Goal: Information Seeking & Learning: Learn about a topic

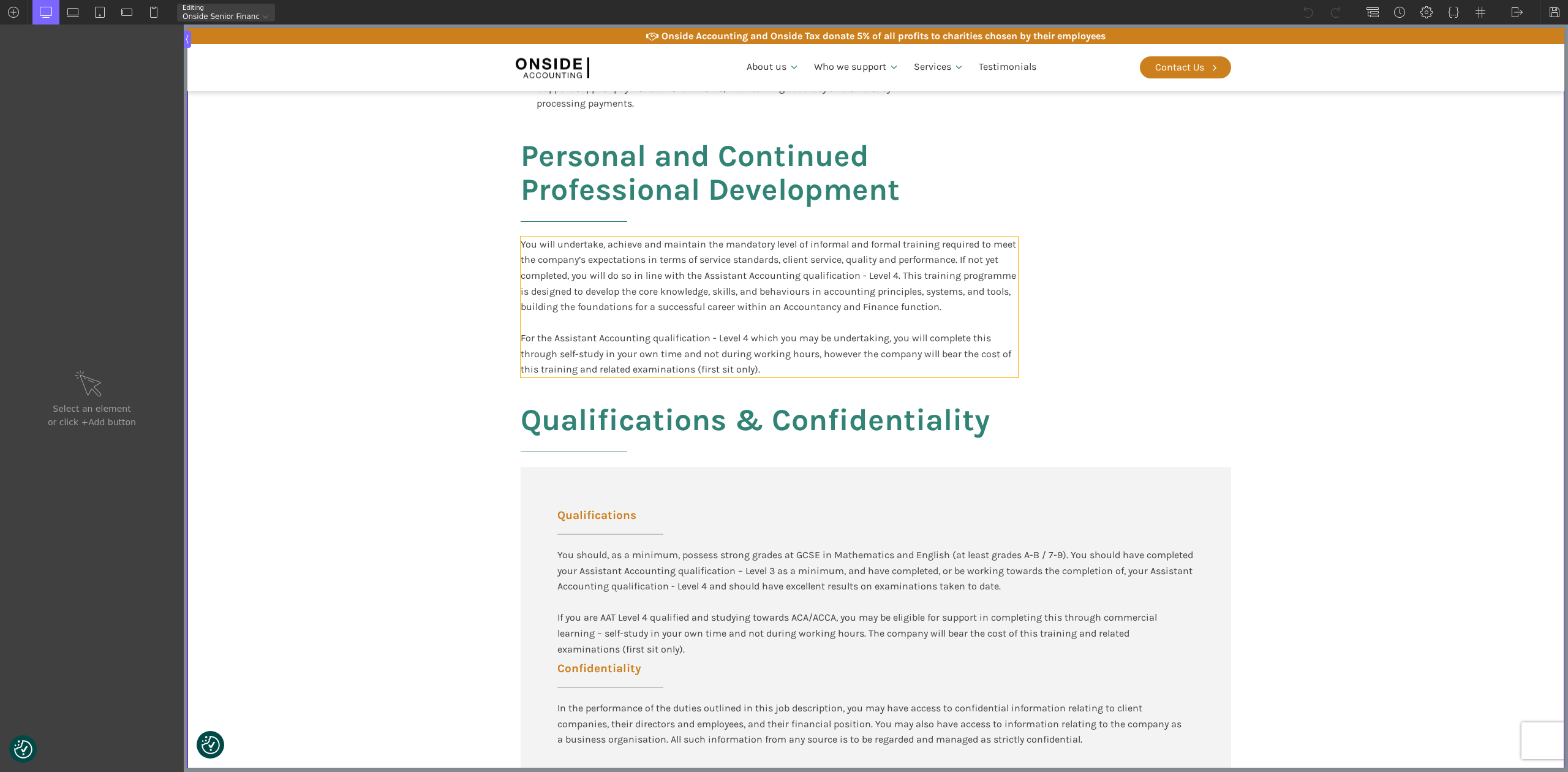
scroll to position [1225, 0]
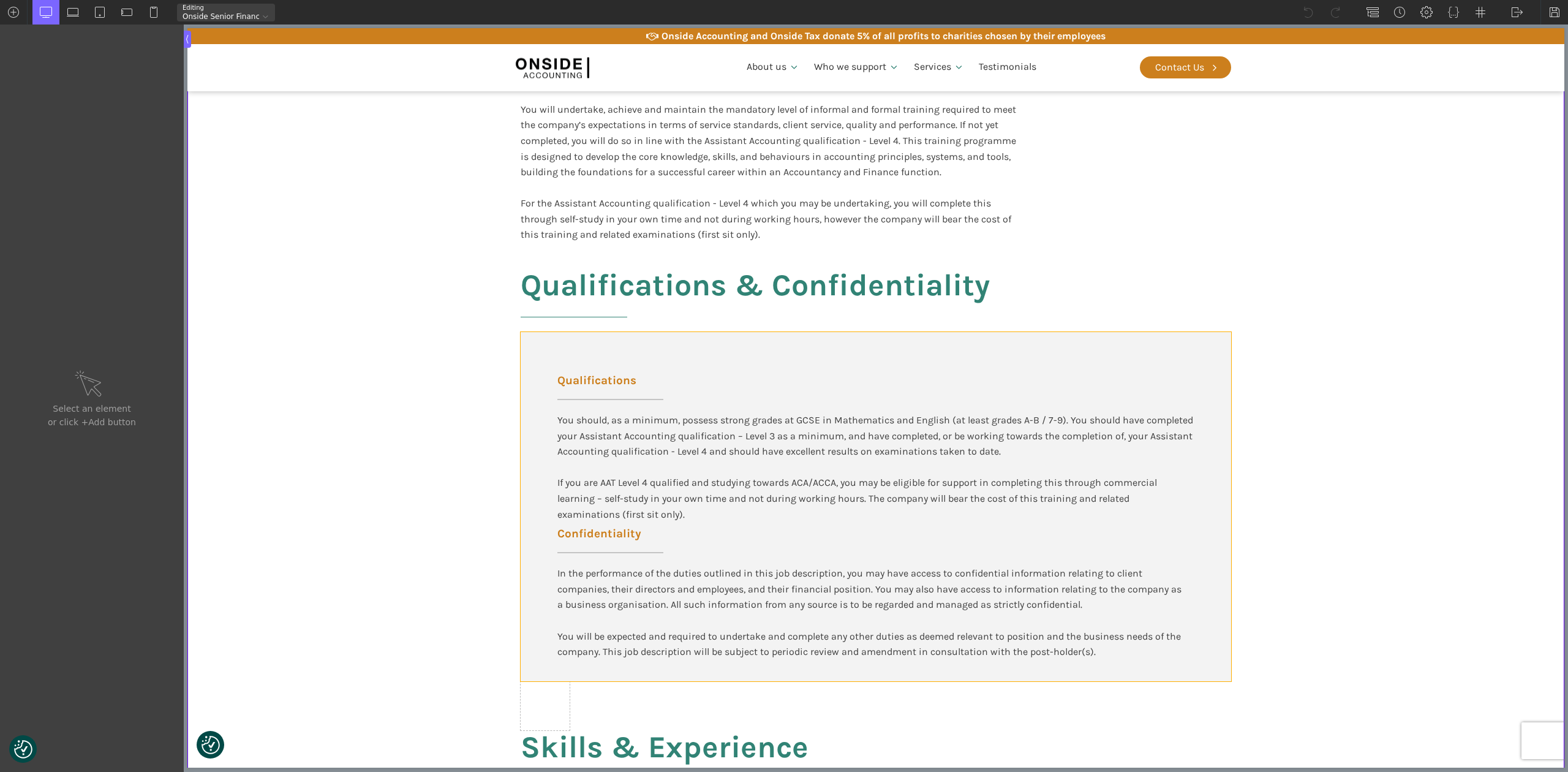
click at [642, 341] on div "Qualifications You should, as a minimum, possess strong grades at GCSE in Mathe…" at bounding box center [876, 507] width 710 height 349
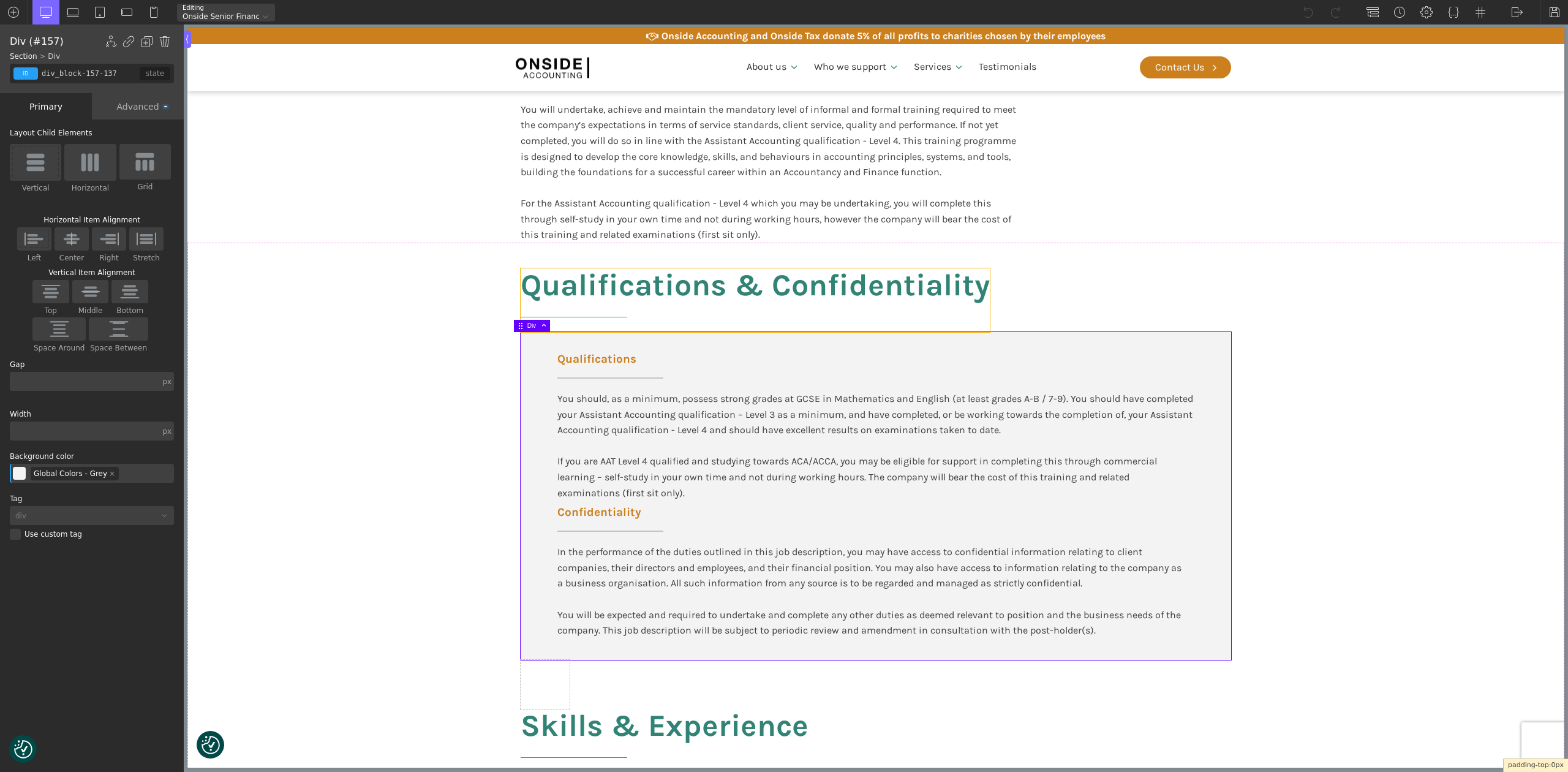
drag, startPoint x: 641, startPoint y: 332, endPoint x: 642, endPoint y: 310, distance: 22.0
click at [642, 310] on body "We value your privacy We use cookies to enhance your browsing experience, serve…" at bounding box center [876, 613] width 1377 height 3433
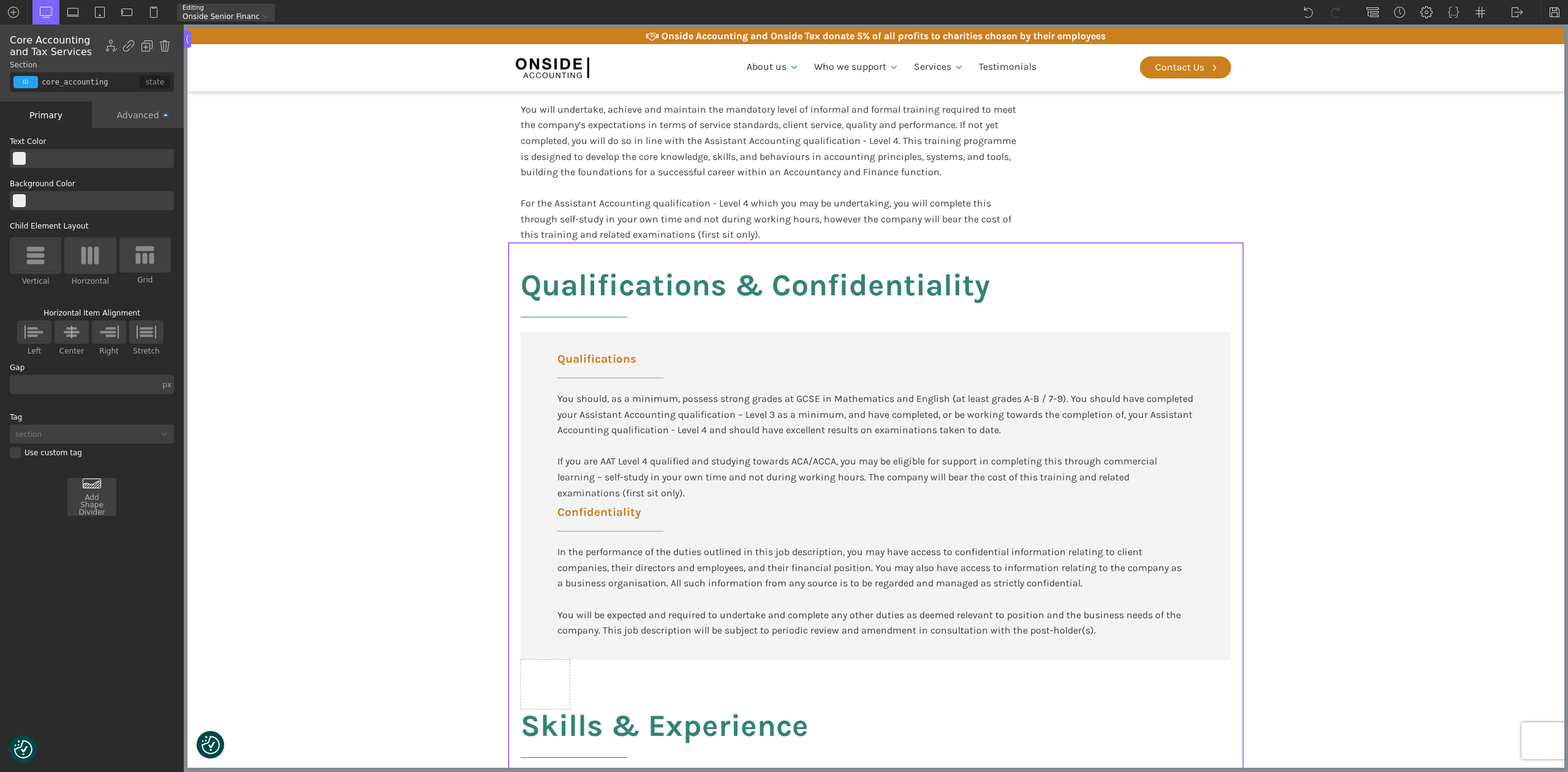
click at [619, 397] on div "You should, as a minimum, possess strong grades at GCSE in Mathematics and Engl…" at bounding box center [876, 445] width 637 height 109
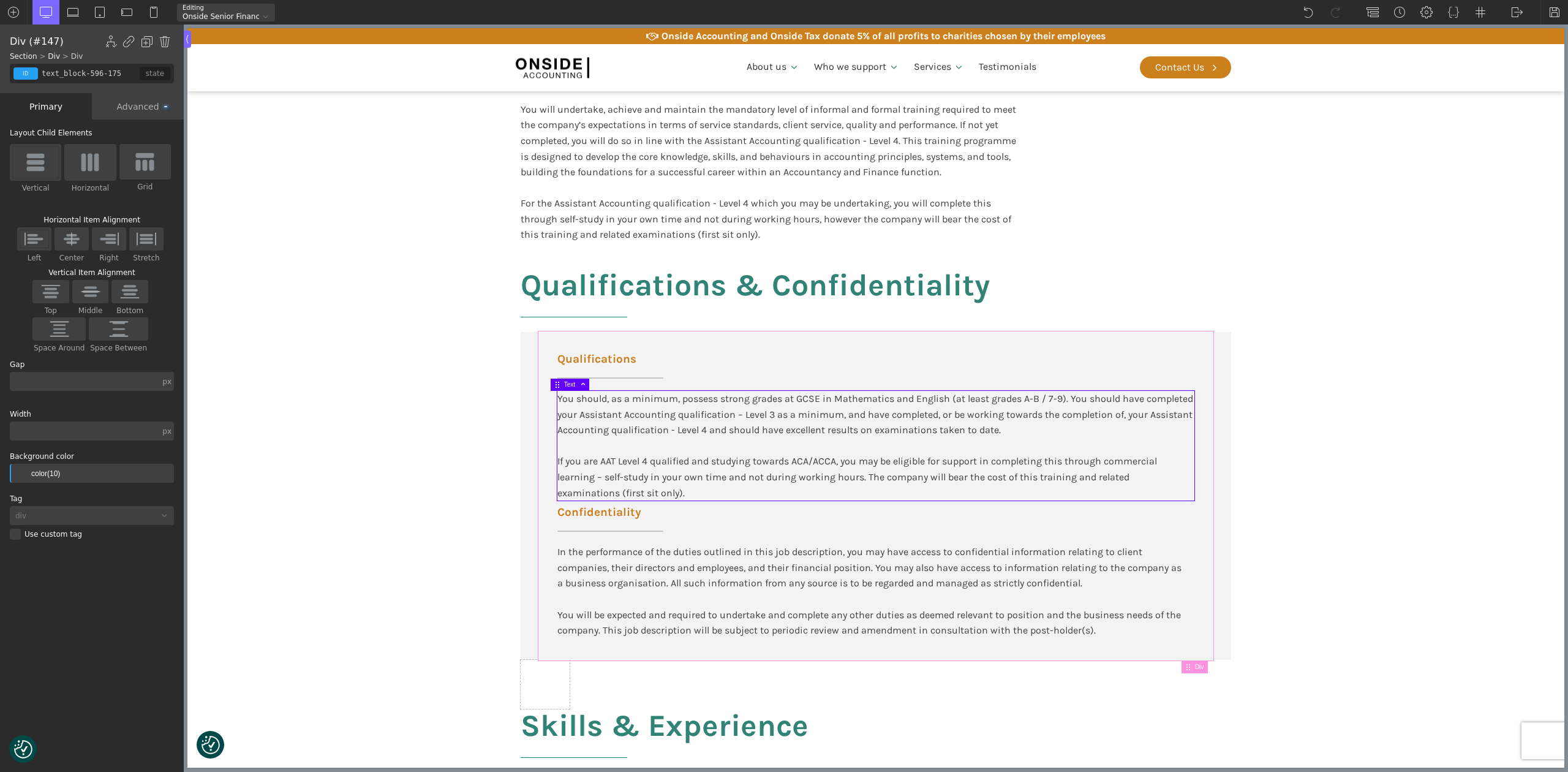
type input "div_block-147-137"
drag, startPoint x: 540, startPoint y: 415, endPoint x: 528, endPoint y: 415, distance: 12.0
click at [528, 415] on body "We value your privacy We use cookies to enhance your browsing experience, serve…" at bounding box center [876, 613] width 1377 height 3433
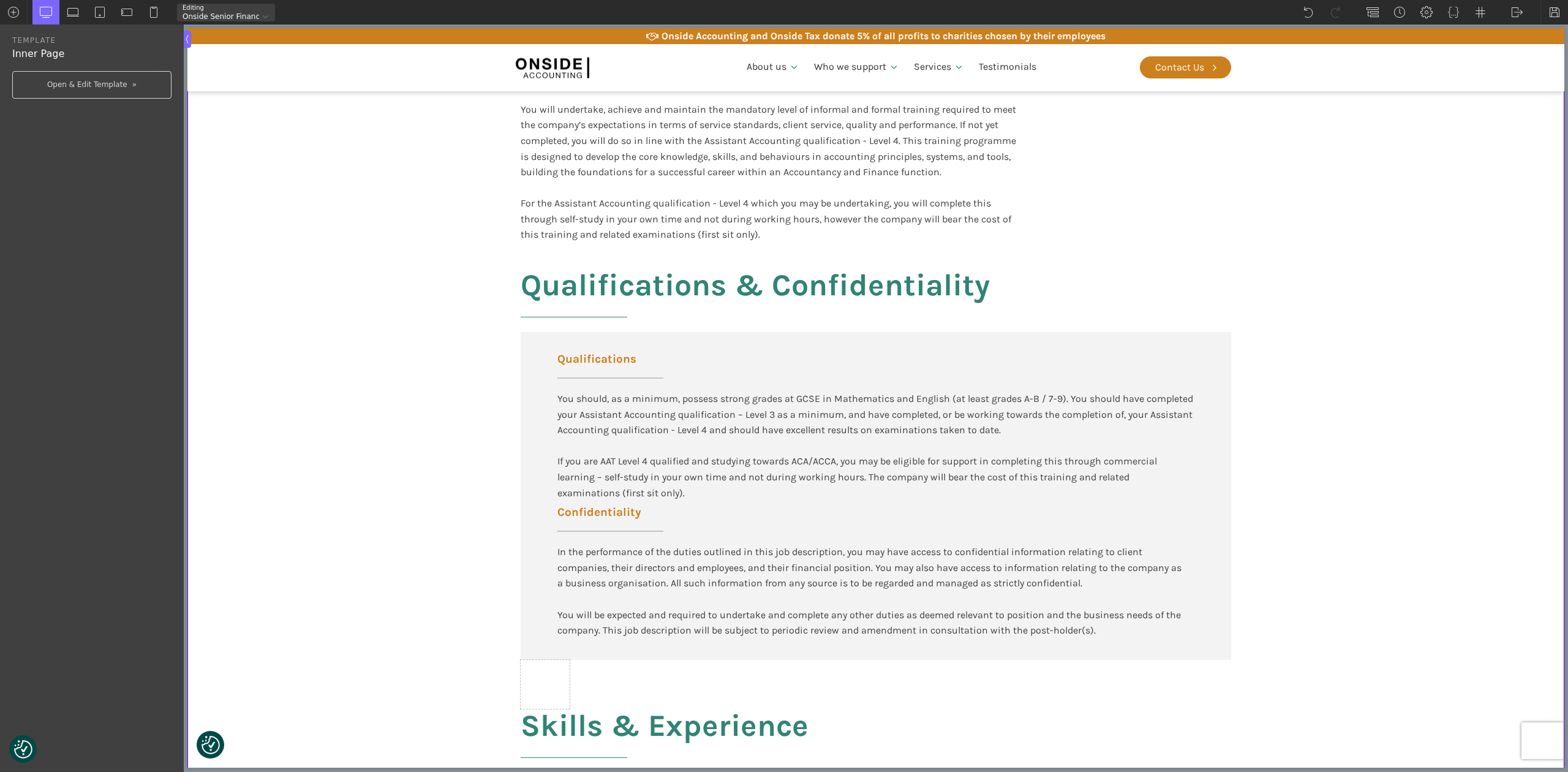
click at [521, 415] on div "Qualifications You should, as a minimum, possess strong grades at GCSE in Mathe…" at bounding box center [876, 496] width 710 height 328
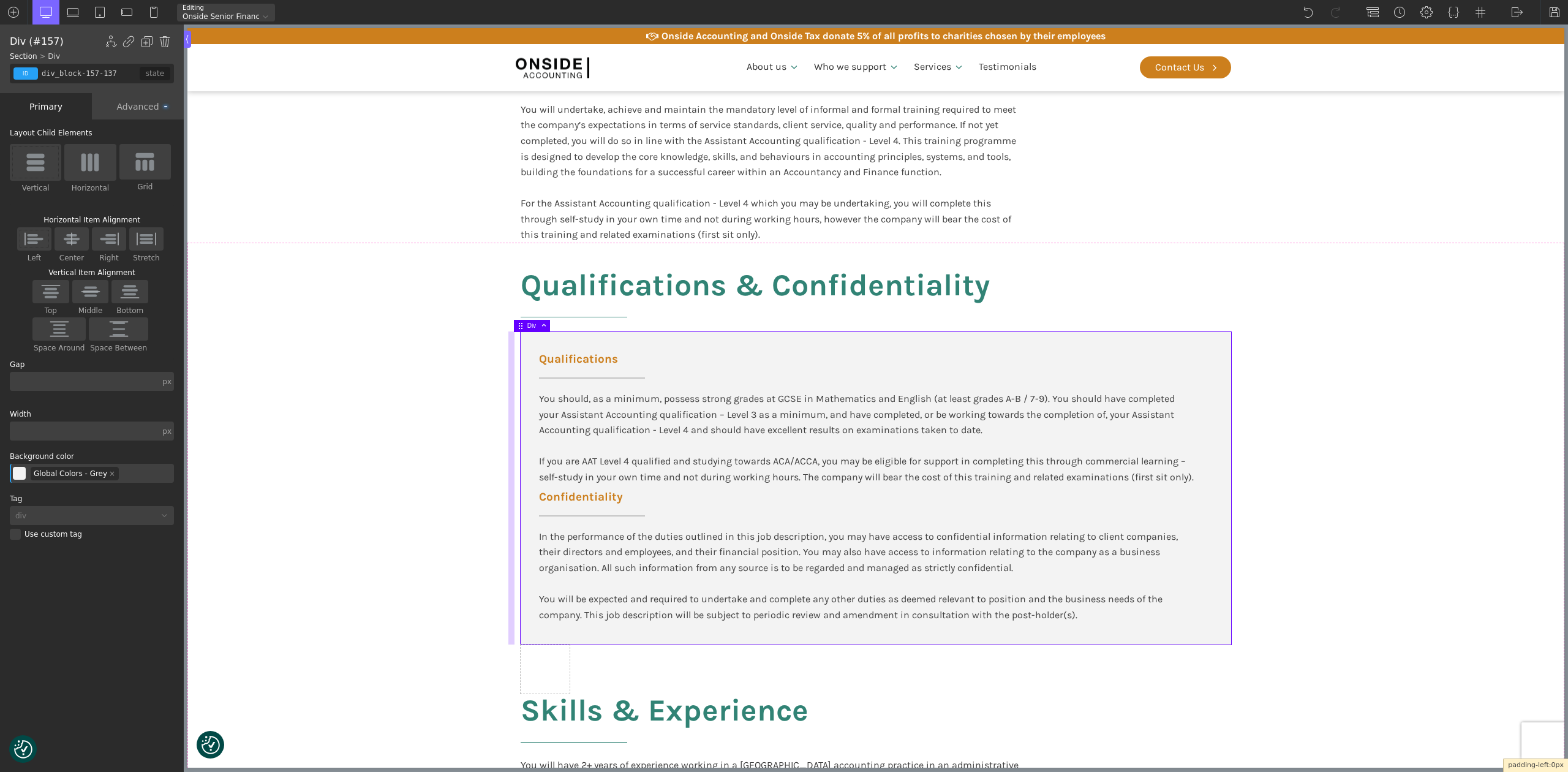
drag, startPoint x: 523, startPoint y: 416, endPoint x: 446, endPoint y: 419, distance: 77.1
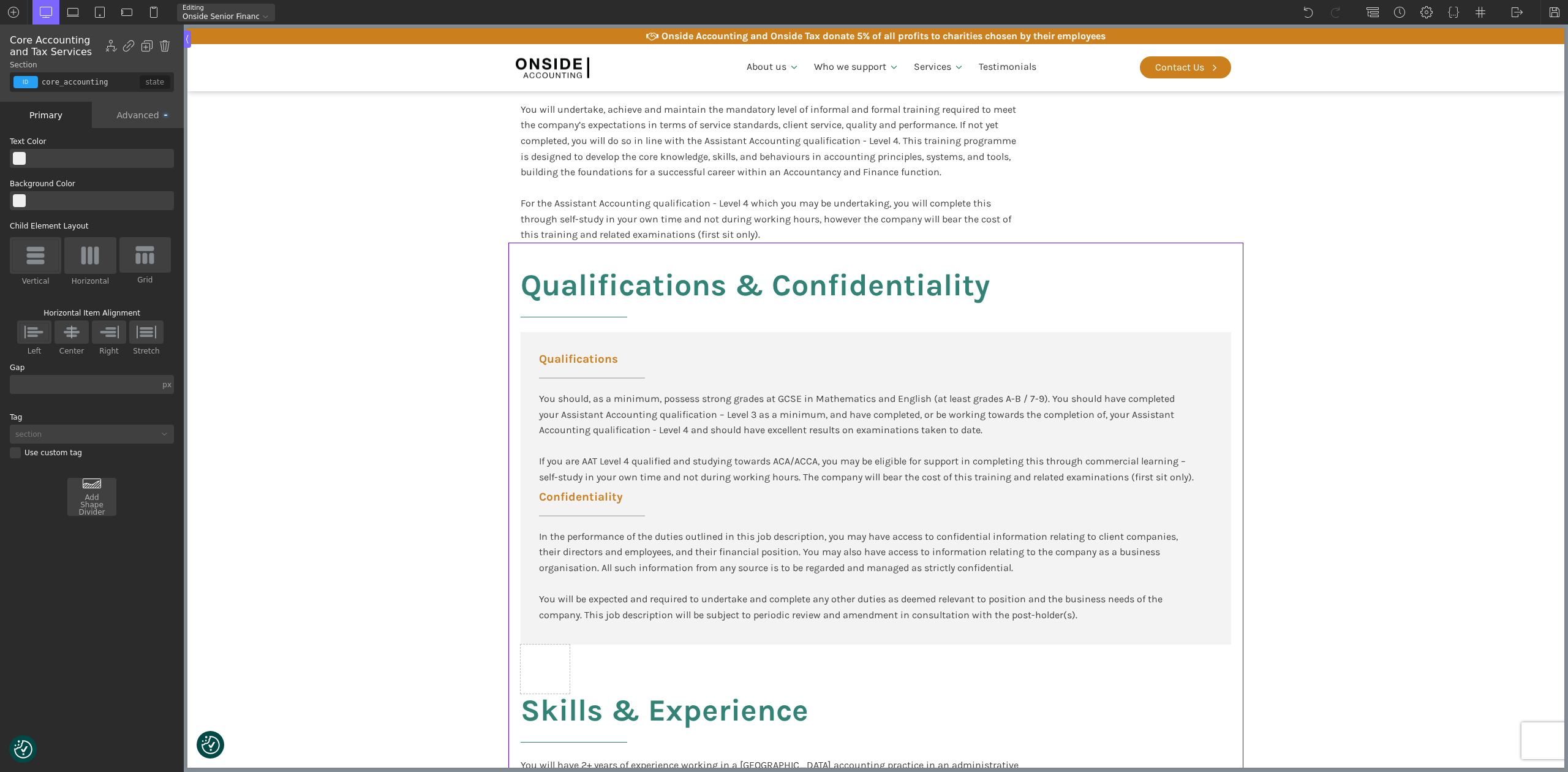
click at [605, 463] on div "You should, as a minimum, possess strong grades at GCSE in Mathematics and Engl…" at bounding box center [866, 438] width 655 height 94
type input "text_block-596-175"
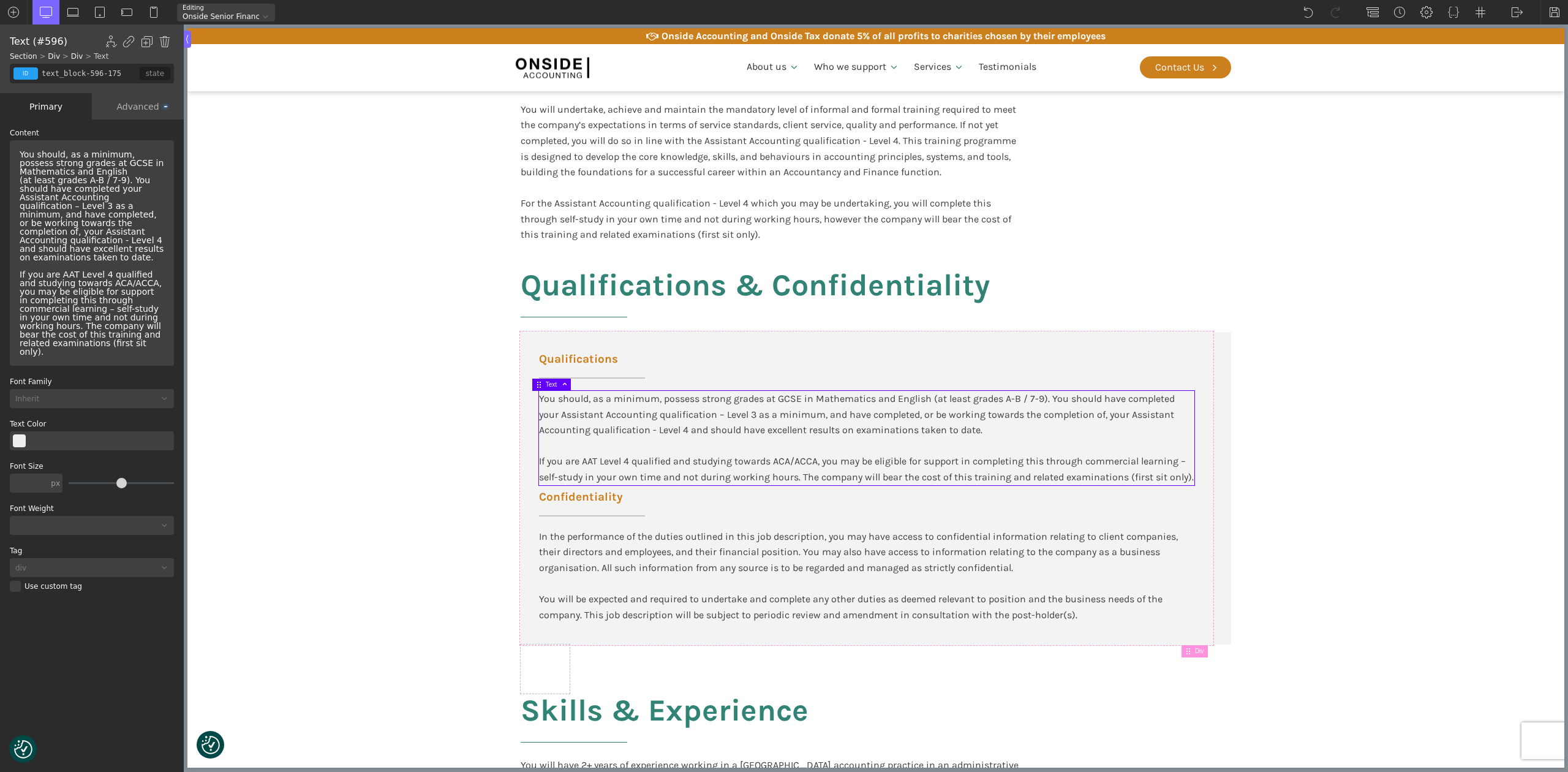
click at [131, 336] on div "You should, as a minimum, possess strong grades at GCSE in Mathematics and Engl…" at bounding box center [92, 253] width 155 height 215
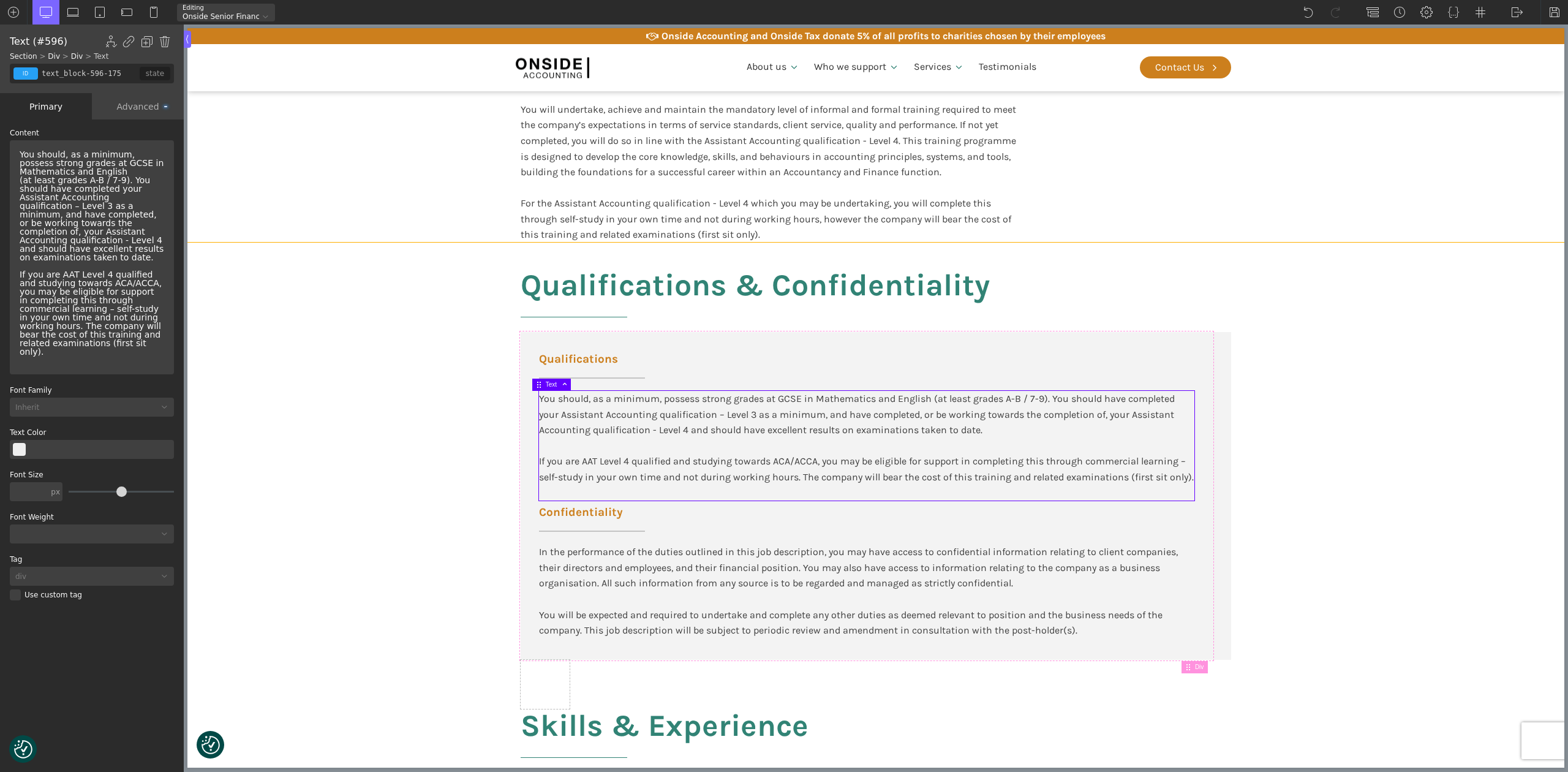
type input "core_accounting"
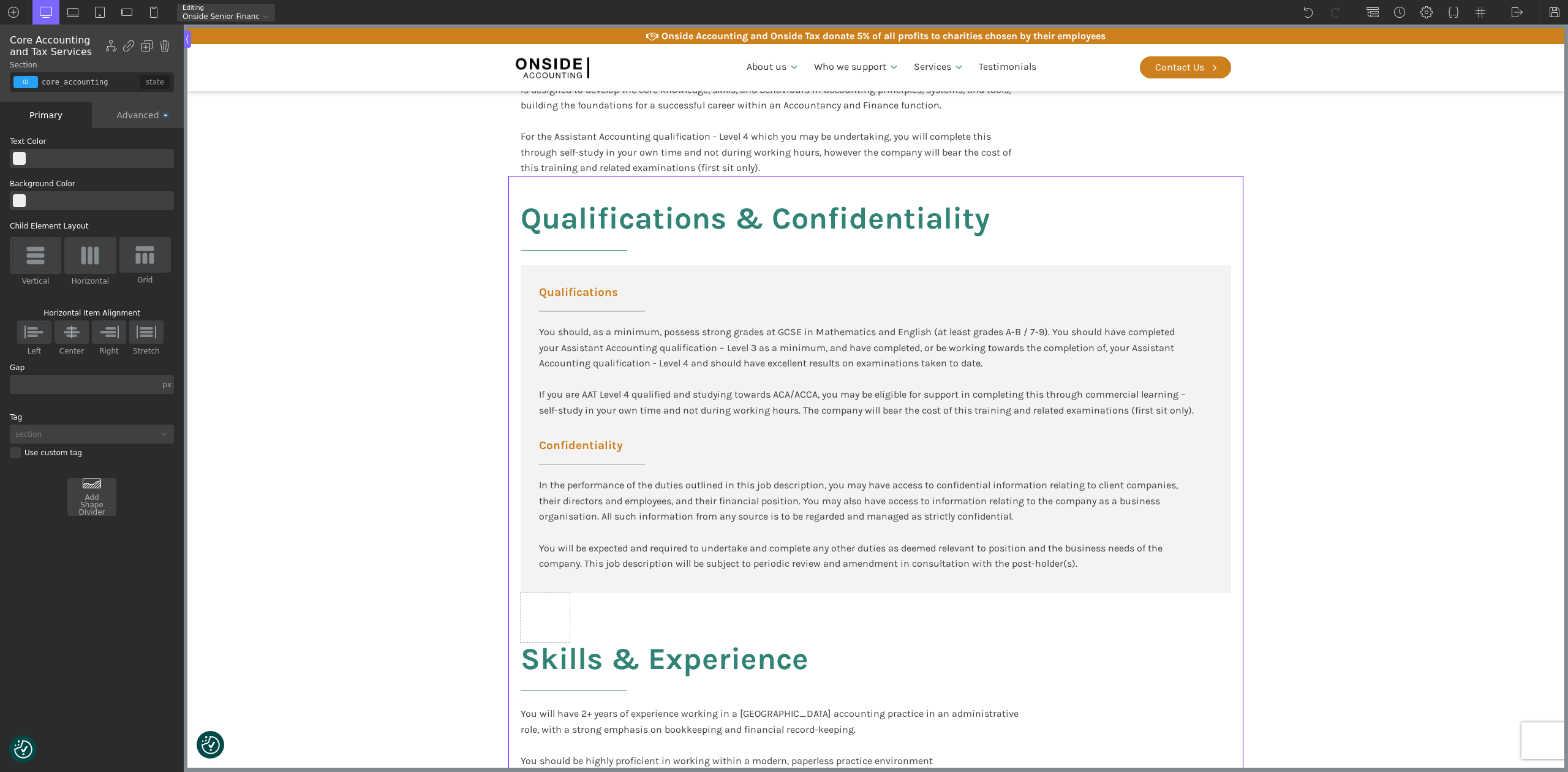
scroll to position [1388, 0]
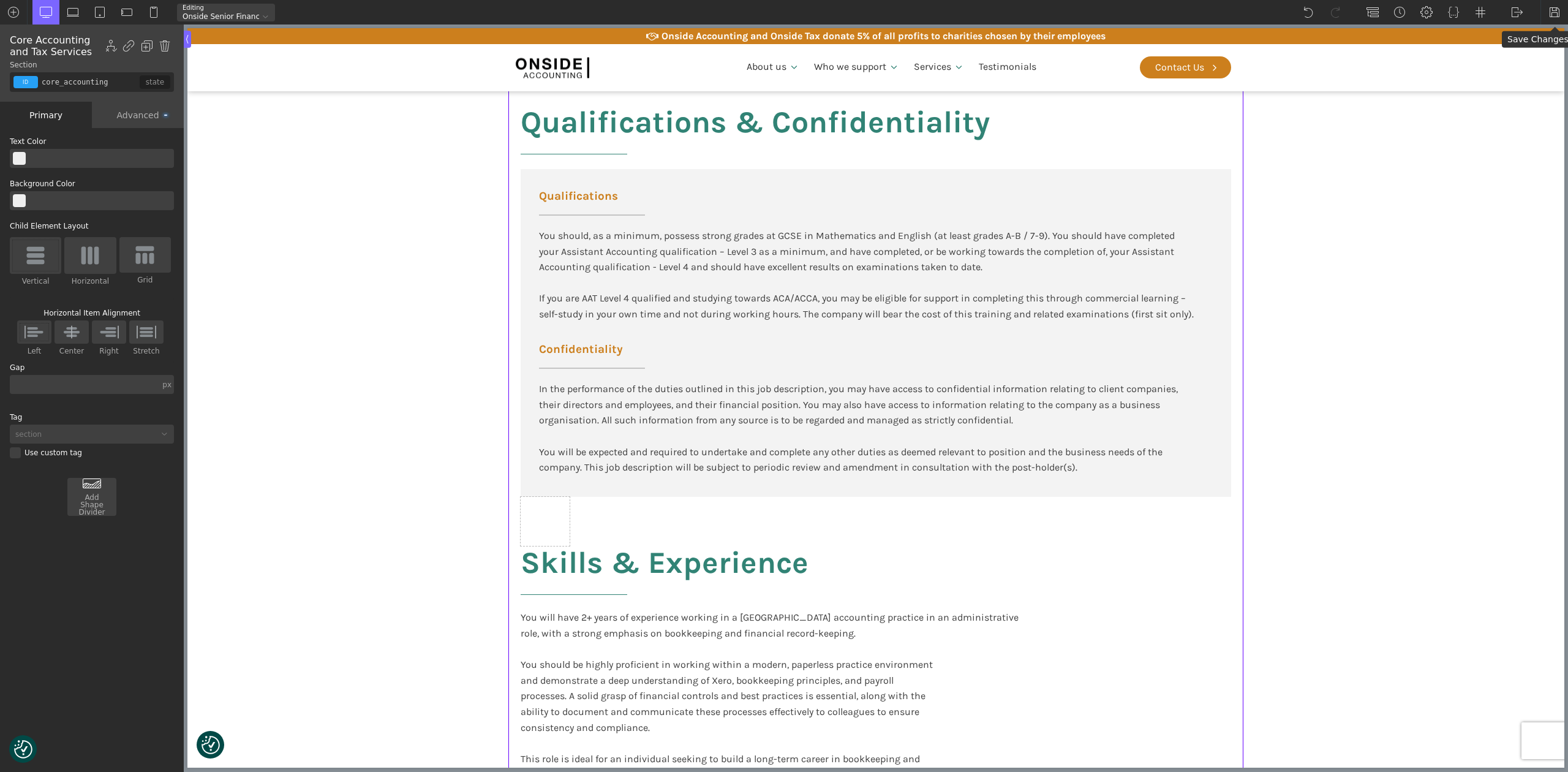
click at [1552, 11] on img at bounding box center [1554, 12] width 12 height 12
click at [1519, 13] on img at bounding box center [1516, 12] width 12 height 12
click at [1515, 49] on link "Frontend" at bounding box center [1529, 51] width 52 height 19
